Goal: Communication & Community: Answer question/provide support

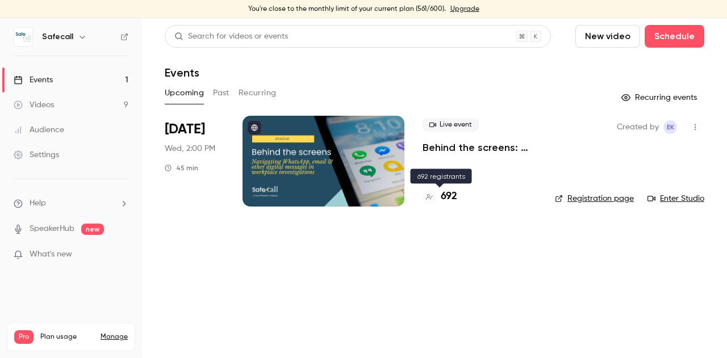
click at [448, 197] on h4 "692" at bounding box center [448, 196] width 16 height 15
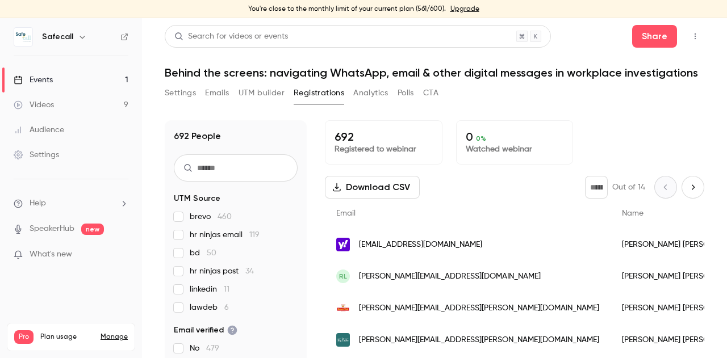
click at [690, 34] on icon "button" at bounding box center [694, 36] width 9 height 8
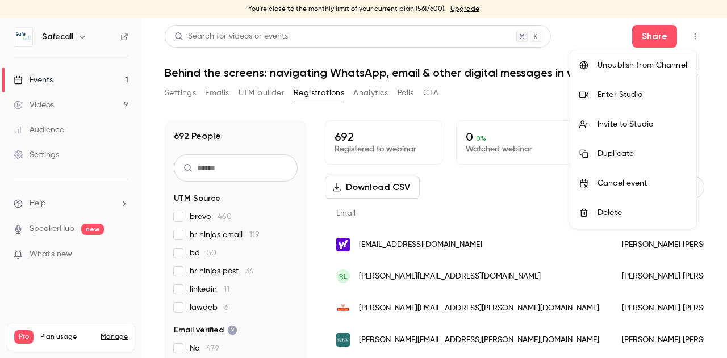
click at [615, 125] on div "Invite to Studio" at bounding box center [642, 124] width 90 height 11
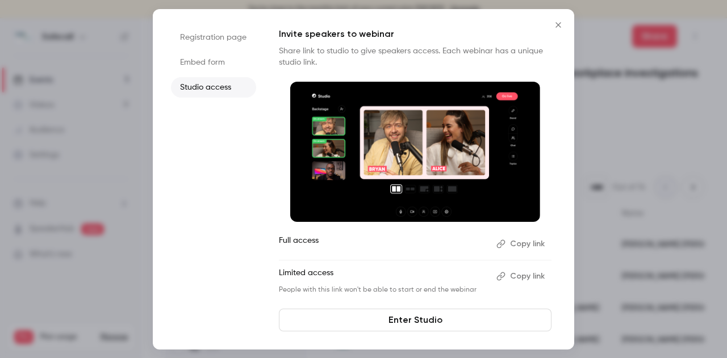
click at [529, 271] on button "Copy link" at bounding box center [522, 276] width 60 height 18
click at [419, 326] on link "Enter Studio" at bounding box center [415, 320] width 272 height 23
click at [532, 245] on button "Copy link" at bounding box center [522, 244] width 60 height 18
click at [562, 22] on icon "Close" at bounding box center [558, 24] width 14 height 9
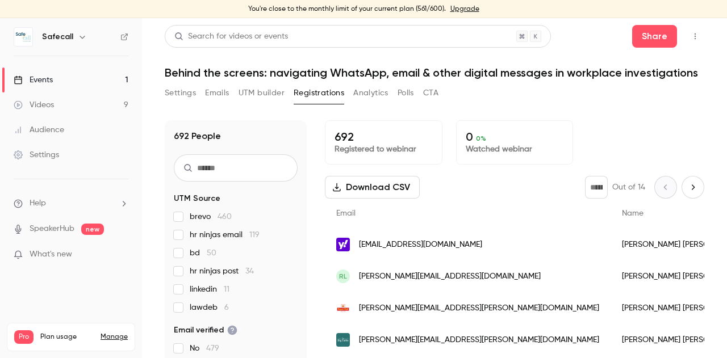
click at [456, 12] on link "Upgrade" at bounding box center [464, 9] width 29 height 9
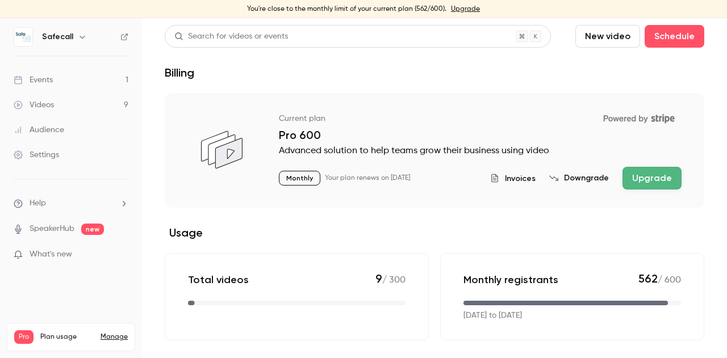
click at [648, 178] on button "Upgrade" at bounding box center [651, 178] width 59 height 23
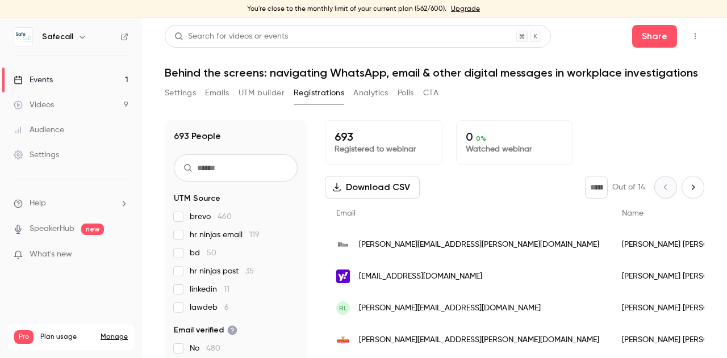
click at [35, 202] on span "Help" at bounding box center [38, 204] width 16 height 12
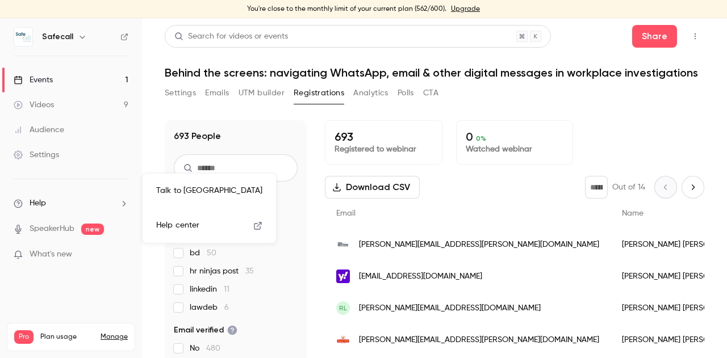
click at [178, 192] on link "Talk to us" at bounding box center [209, 191] width 124 height 30
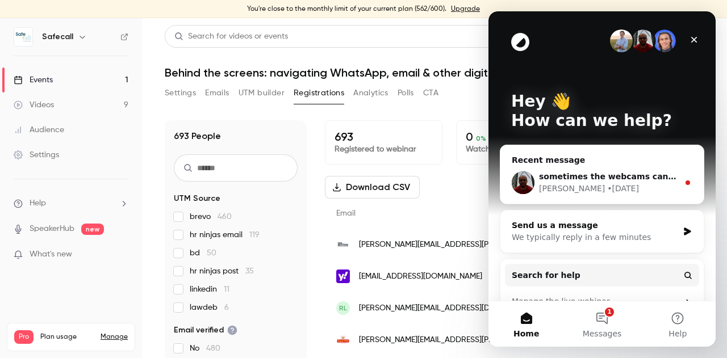
click at [540, 232] on div "We typically reply in a few minutes" at bounding box center [594, 238] width 166 height 12
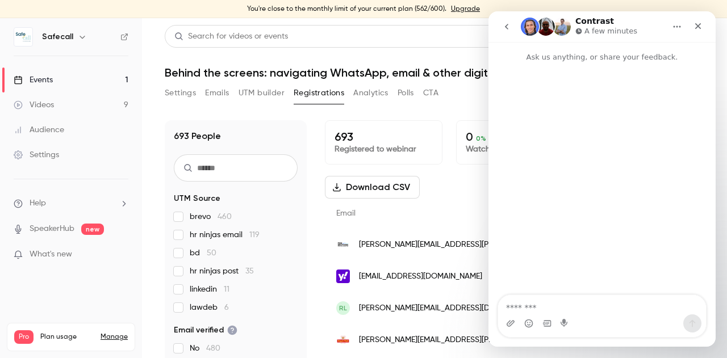
click at [534, 308] on textarea "Message…" at bounding box center [602, 304] width 208 height 19
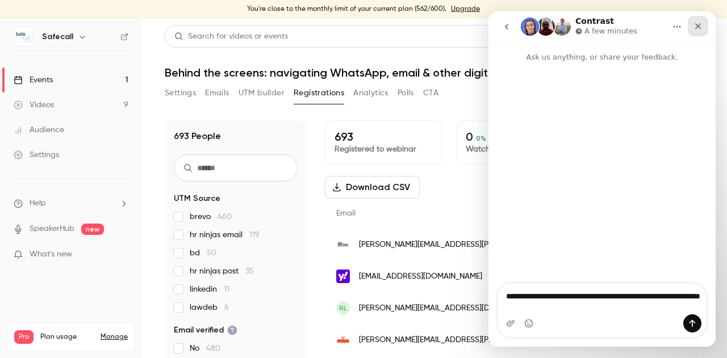
type textarea "**********"
click at [693, 23] on icon "Close" at bounding box center [697, 26] width 9 height 9
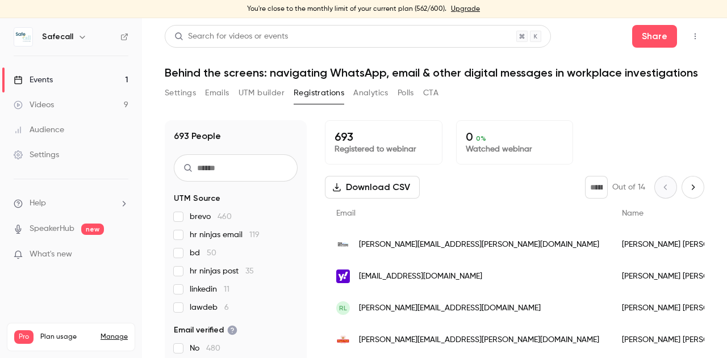
click at [40, 82] on div "Events" at bounding box center [33, 79] width 39 height 11
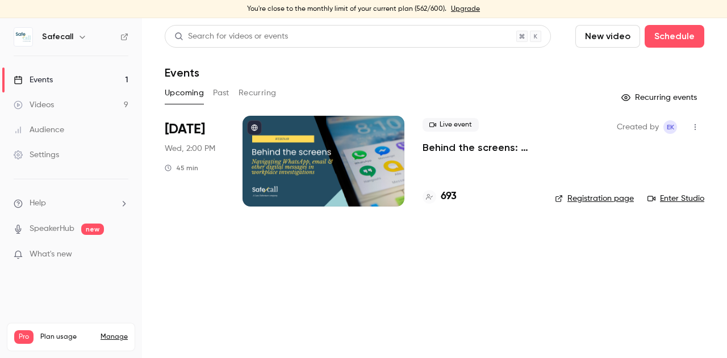
click at [585, 200] on link "Registration page" at bounding box center [594, 198] width 79 height 11
click at [223, 94] on button "Past" at bounding box center [221, 93] width 16 height 18
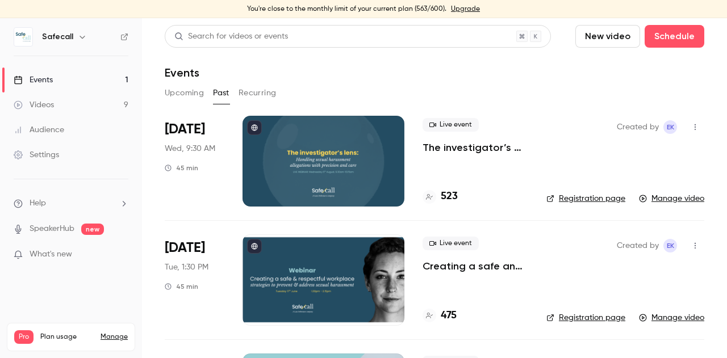
click at [32, 201] on span "Help" at bounding box center [38, 204] width 16 height 12
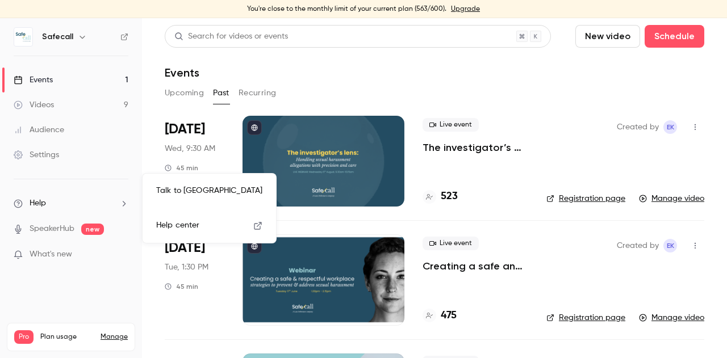
click at [201, 194] on link "Talk to us" at bounding box center [209, 191] width 124 height 30
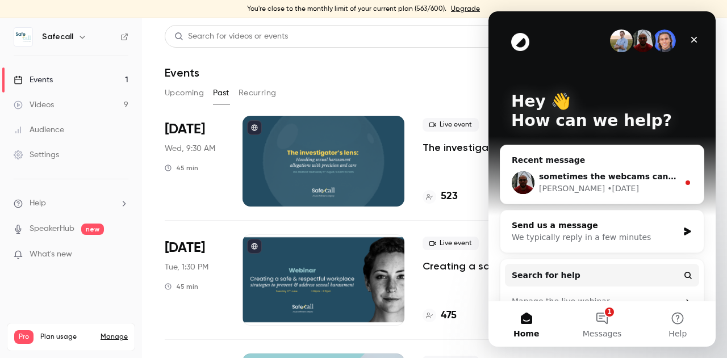
click at [538, 230] on div "Send us a message" at bounding box center [594, 226] width 166 height 12
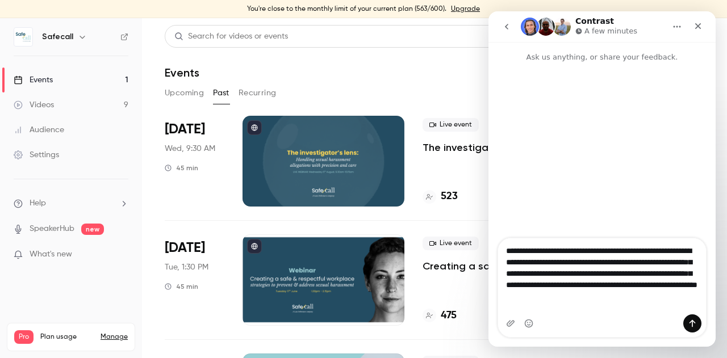
type textarea "**********"
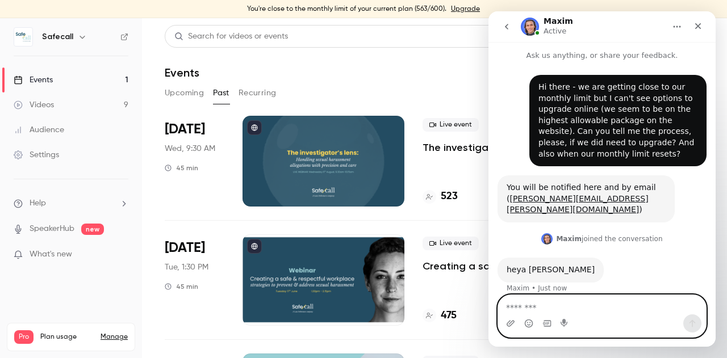
scroll to position [45, 0]
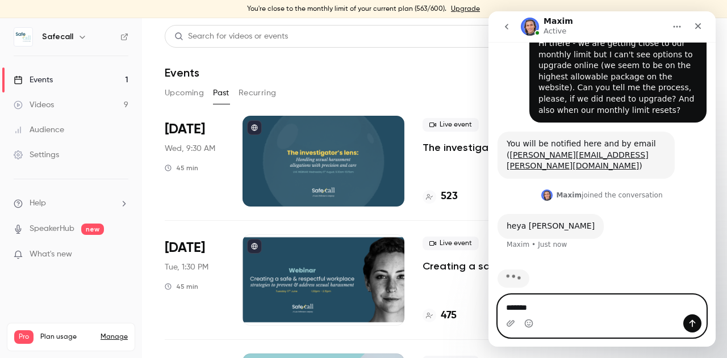
type textarea "********"
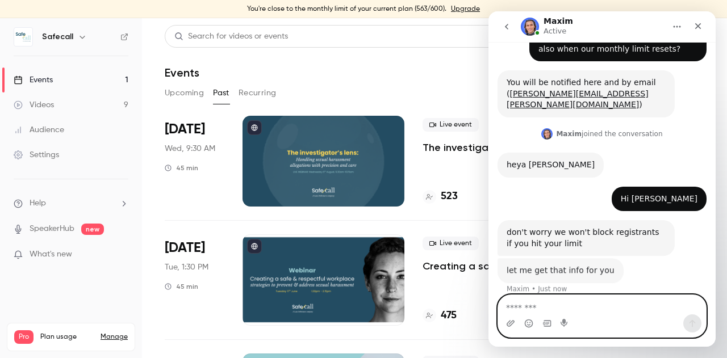
scroll to position [106, 0]
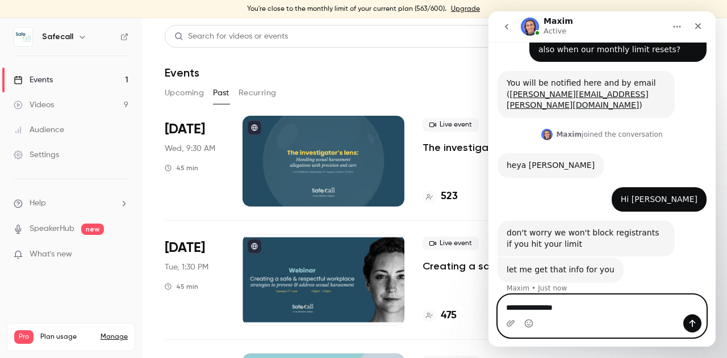
type textarea "**********"
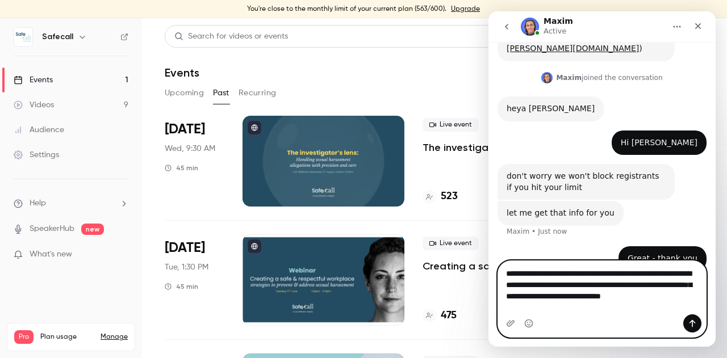
scroll to position [174, 0]
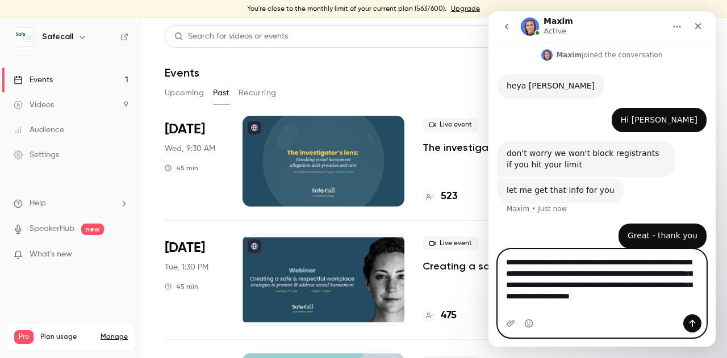
type textarea "**********"
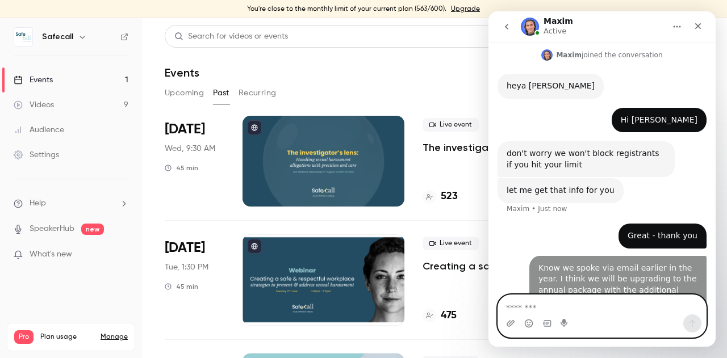
scroll to position [211, 0]
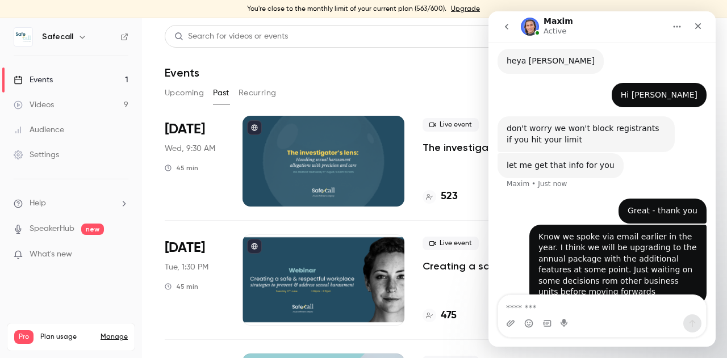
click at [53, 75] on link "Events 1" at bounding box center [71, 80] width 142 height 25
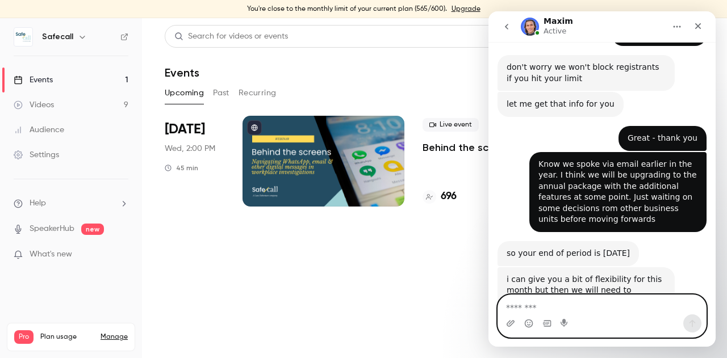
scroll to position [281, 0]
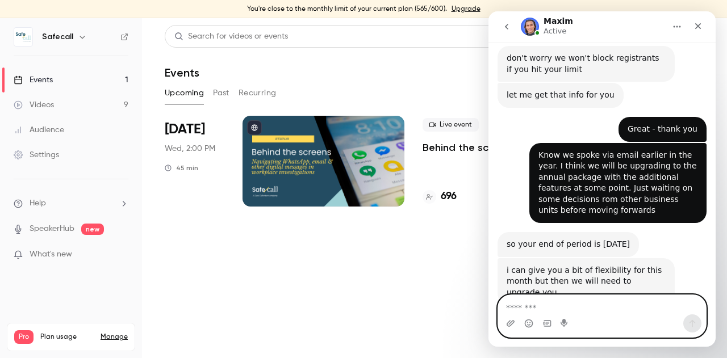
click at [534, 304] on textarea "Message…" at bounding box center [602, 304] width 208 height 19
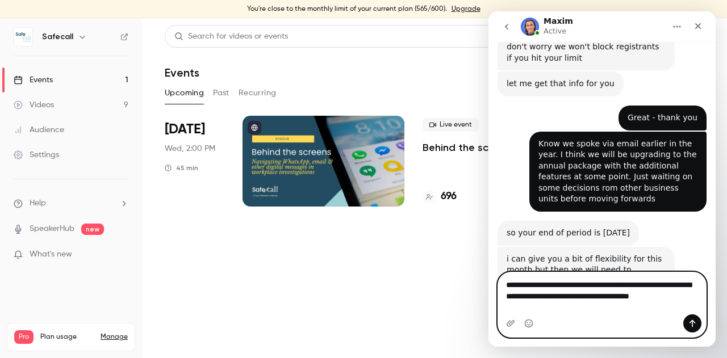
scroll to position [304, 0]
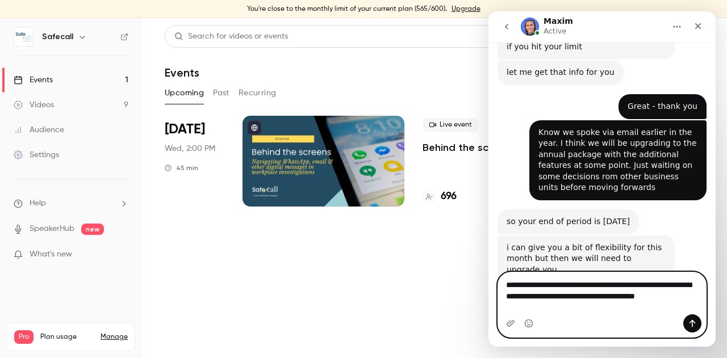
type textarea "**********"
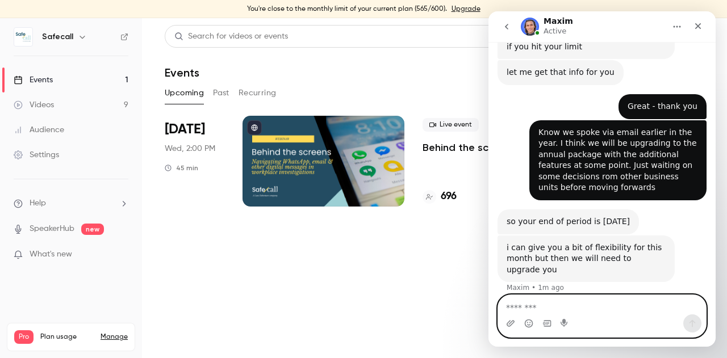
scroll to position [337, 0]
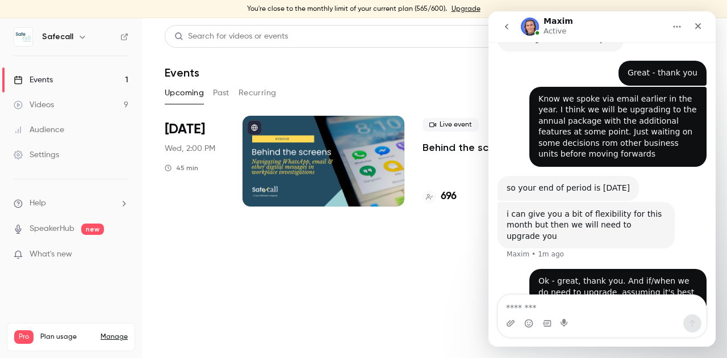
click at [321, 299] on main "Search for videos or events New video Schedule Events Upcoming Past Recurring R…" at bounding box center [434, 188] width 585 height 340
click at [444, 199] on h4 "700" at bounding box center [448, 196] width 17 height 15
click at [694, 26] on icon "Close" at bounding box center [697, 26] width 9 height 9
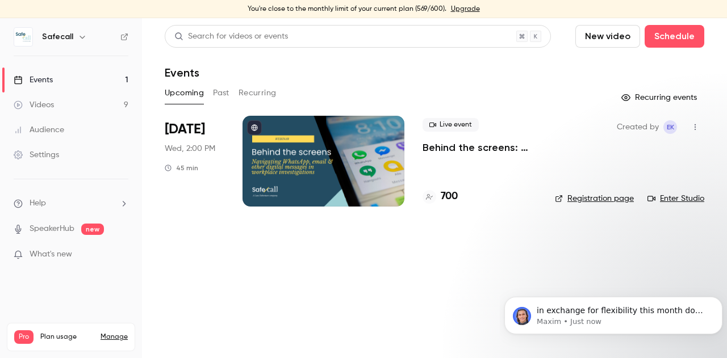
scroll to position [419, 0]
click at [617, 316] on span "in exchange for flexibility this month do you think you could leave us a review…" at bounding box center [619, 322] width 166 height 32
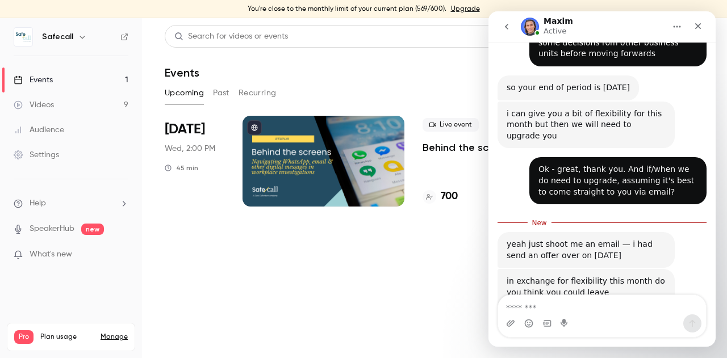
scroll to position [438, 0]
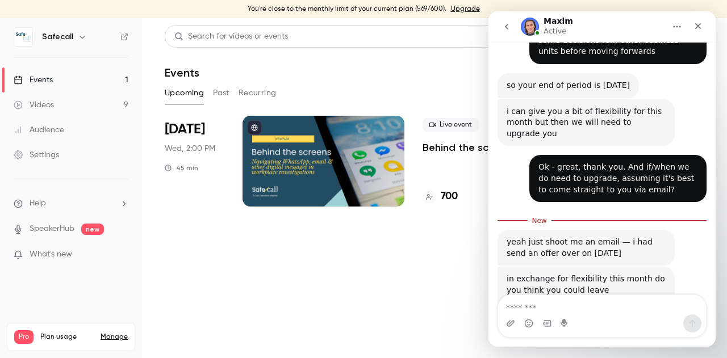
click at [623, 316] on div "Intercom messenger" at bounding box center [602, 323] width 208 height 18
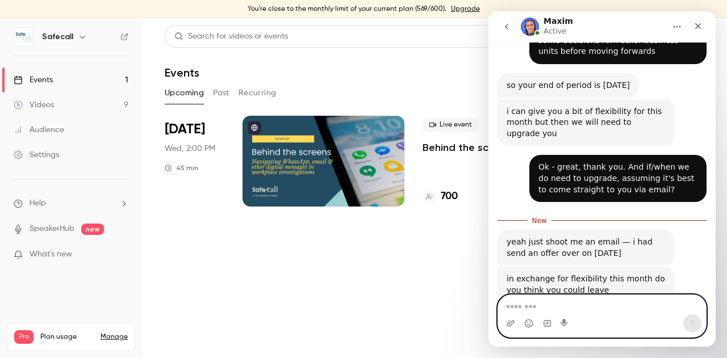
click at [515, 308] on textarea "Message…" at bounding box center [602, 304] width 208 height 19
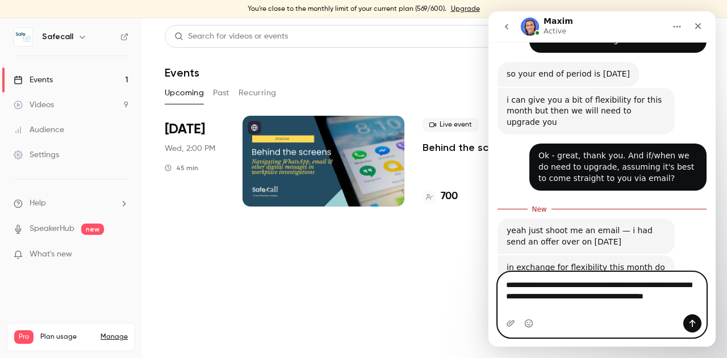
scroll to position [461, 0]
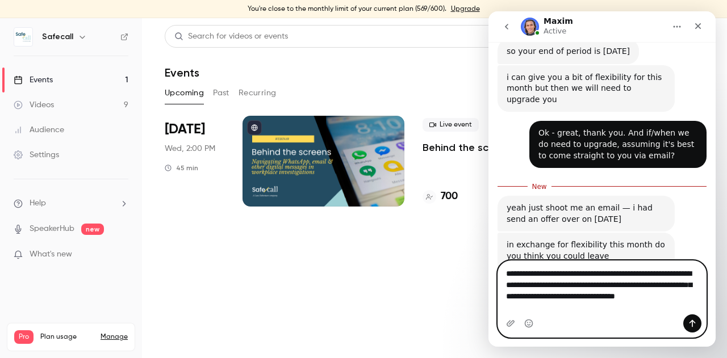
type textarea "**********"
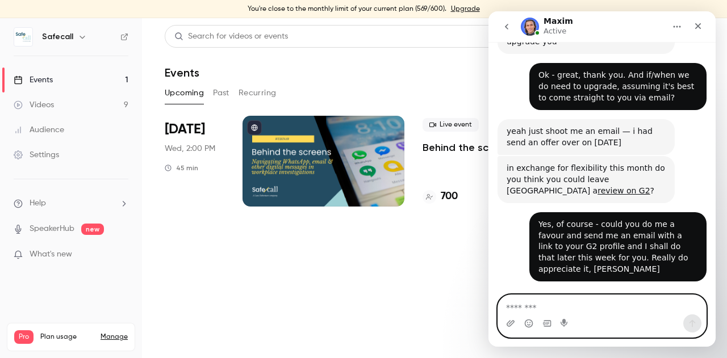
scroll to position [531, 0]
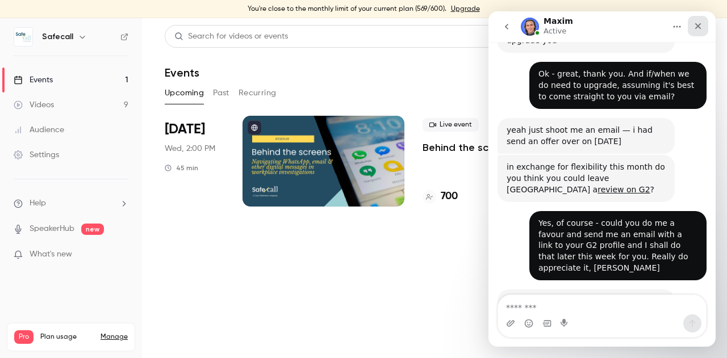
click at [697, 30] on icon "Close" at bounding box center [697, 26] width 9 height 9
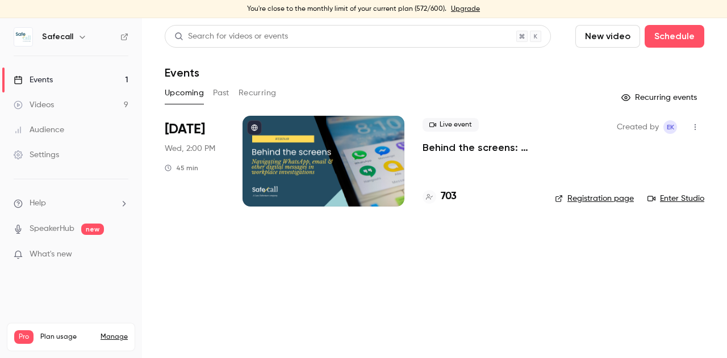
click at [674, 197] on link "Enter Studio" at bounding box center [675, 198] width 57 height 11
